Goal: Task Accomplishment & Management: Manage account settings

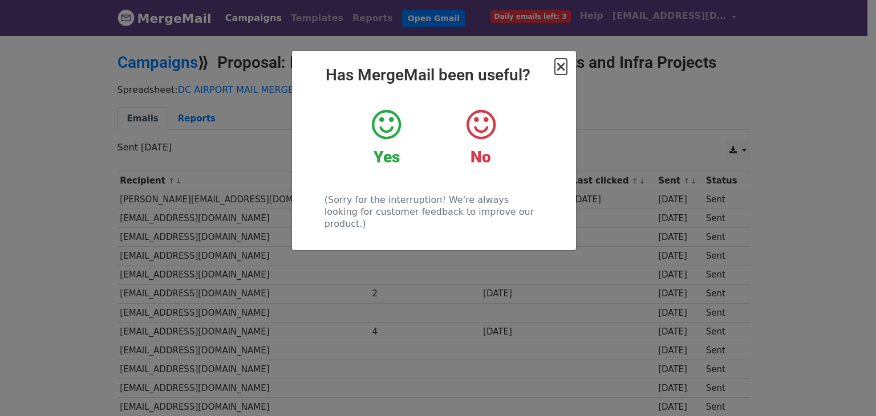
click at [558, 67] on span "×" at bounding box center [560, 67] width 11 height 16
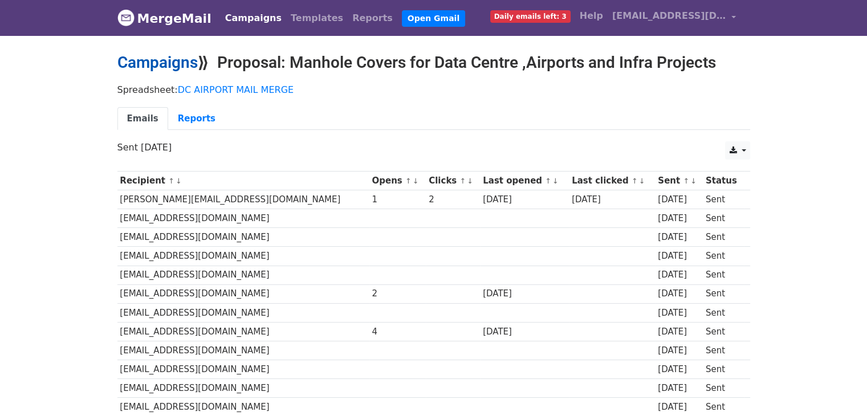
click at [171, 68] on link "Campaigns" at bounding box center [157, 62] width 80 height 19
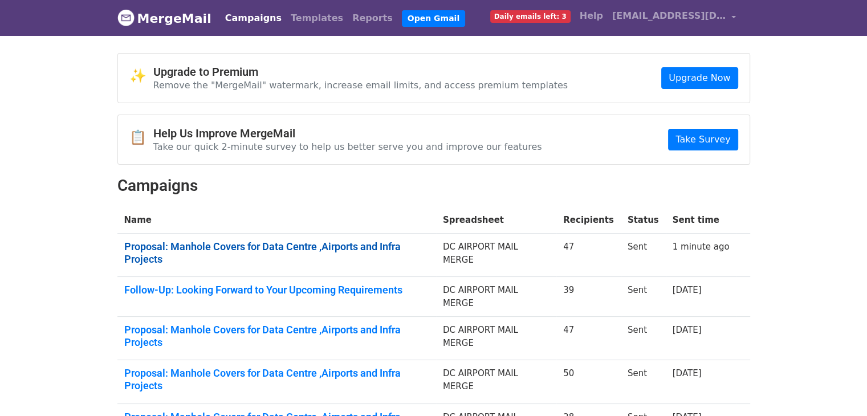
click at [292, 245] on link "Proposal: Manhole Covers for Data Centre ,Airports and Infra Projects" at bounding box center [276, 253] width 305 height 25
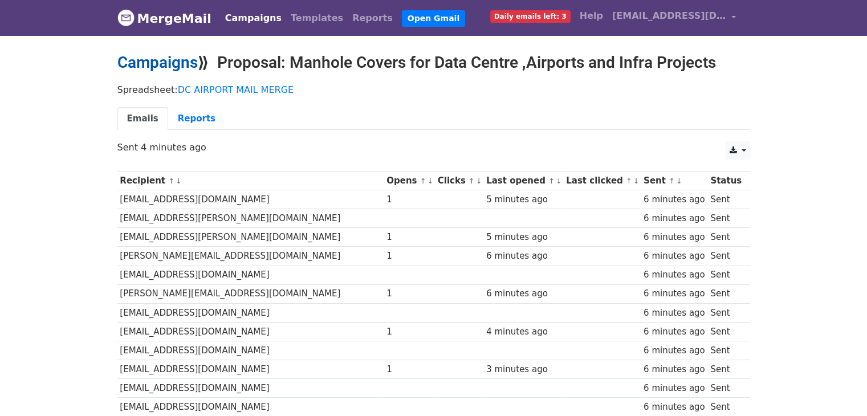
click at [159, 64] on link "Campaigns" at bounding box center [157, 62] width 80 height 19
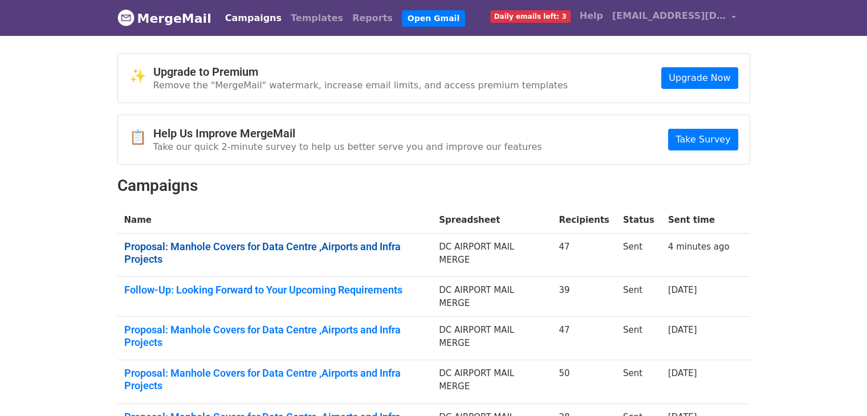
click at [336, 245] on link "Proposal: Manhole Covers for Data Centre ,Airports and Infra Projects" at bounding box center [275, 253] width 302 height 25
